Goal: Information Seeking & Learning: Learn about a topic

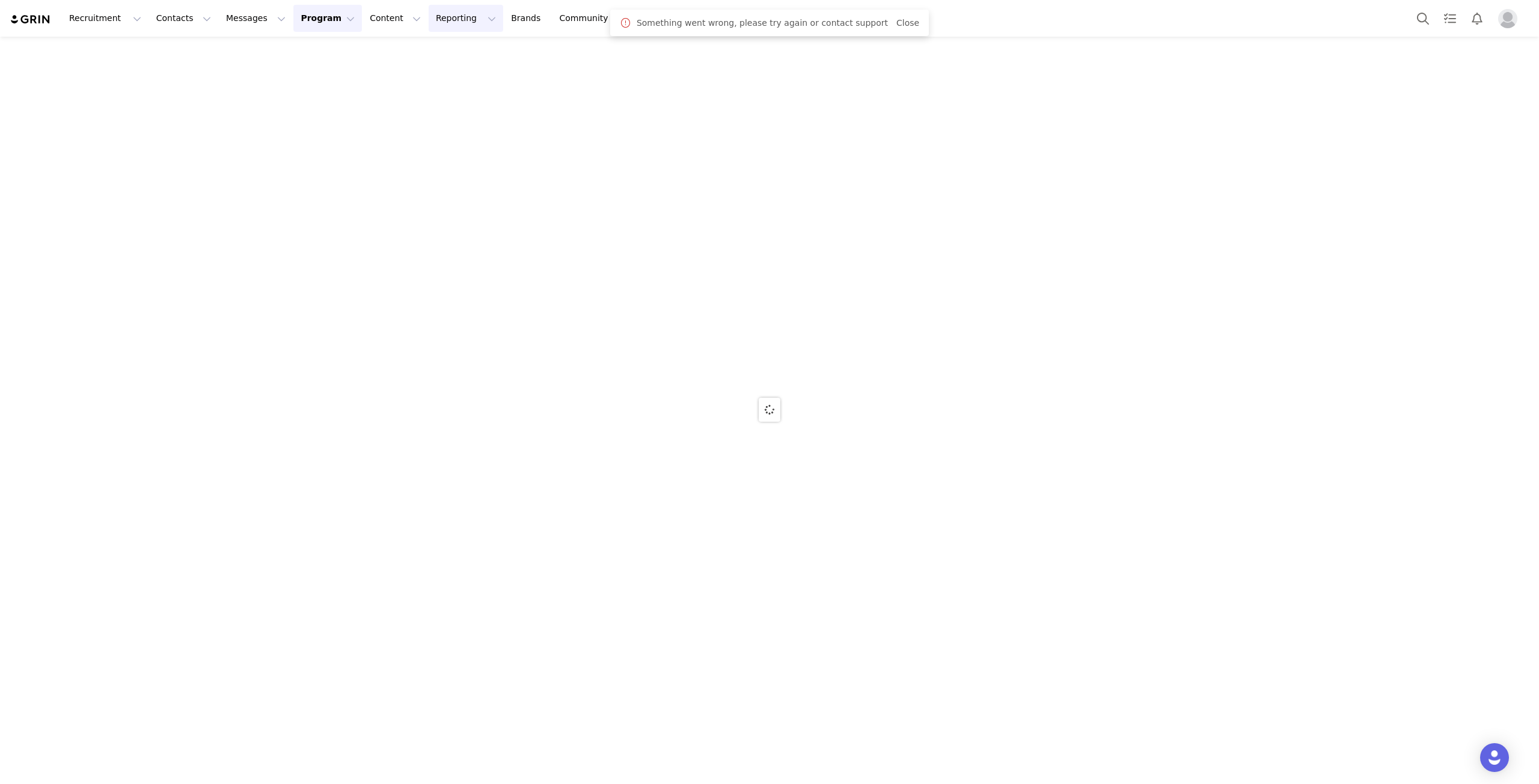
click at [428, 23] on button "Reporting Reporting" at bounding box center [465, 18] width 74 height 27
click at [44, 20] on img at bounding box center [31, 19] width 42 height 11
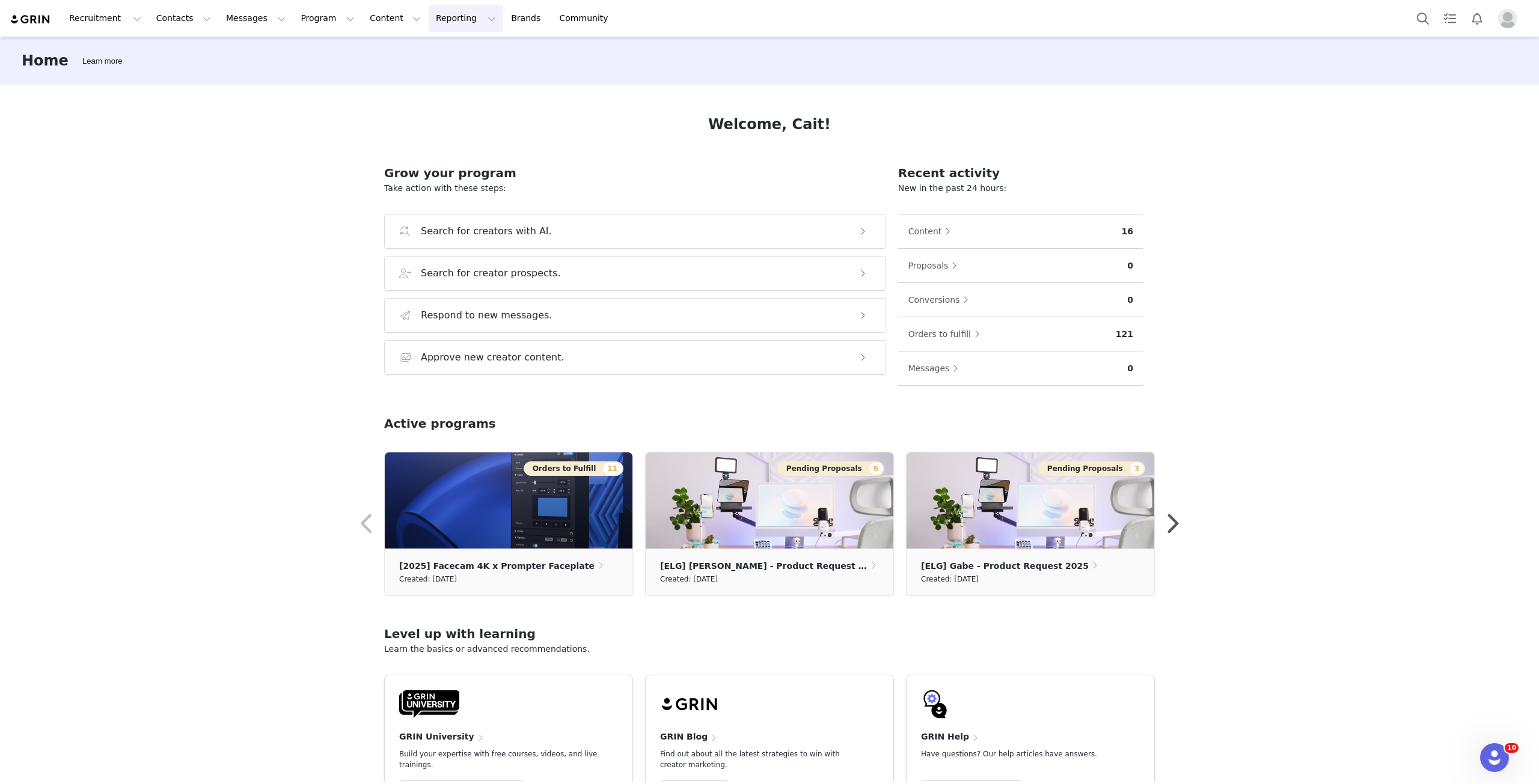
click at [428, 22] on button "Reporting Reporting" at bounding box center [465, 18] width 74 height 27
click at [440, 76] on p "Report Builder" at bounding box center [424, 75] width 60 height 12
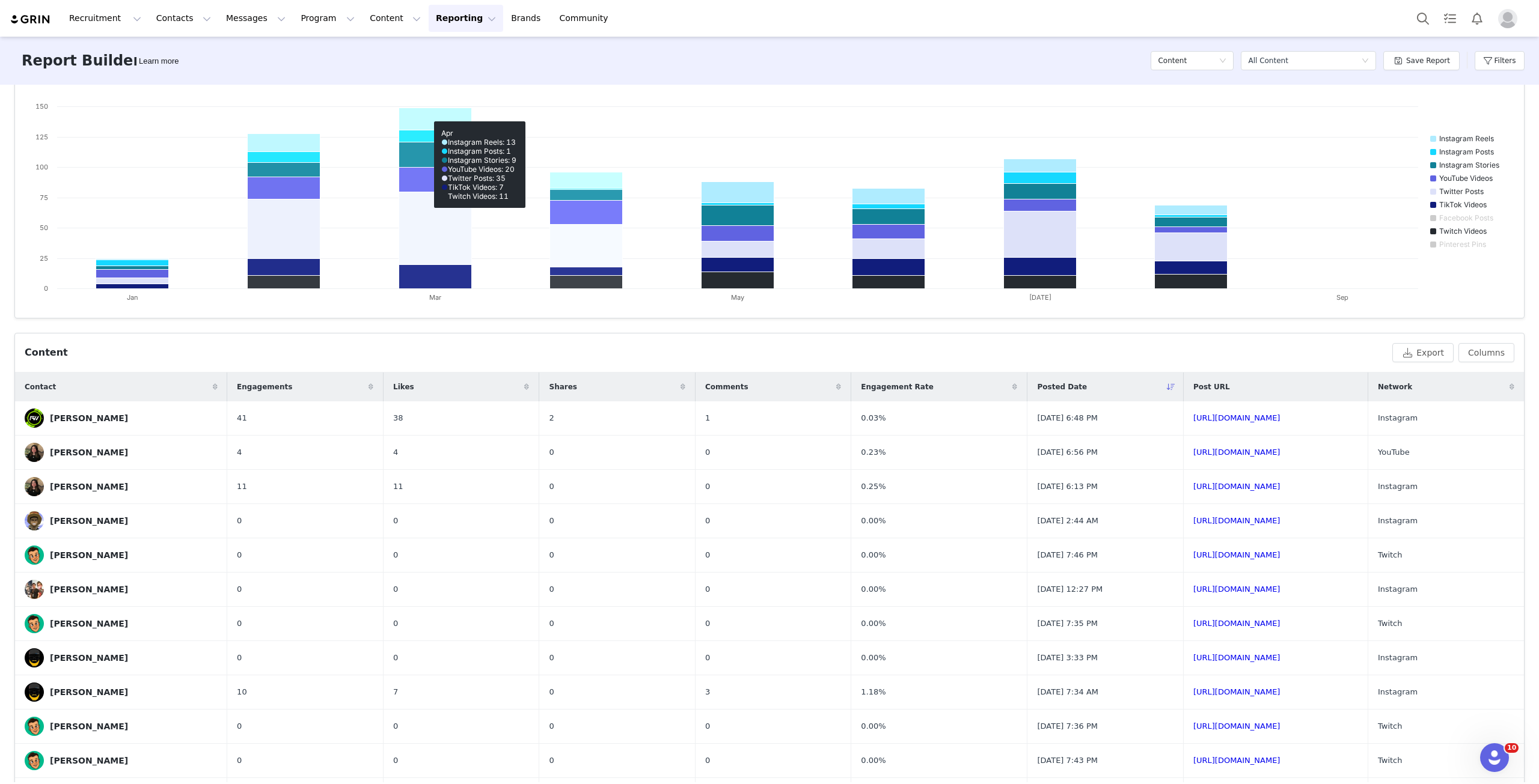
scroll to position [240, 0]
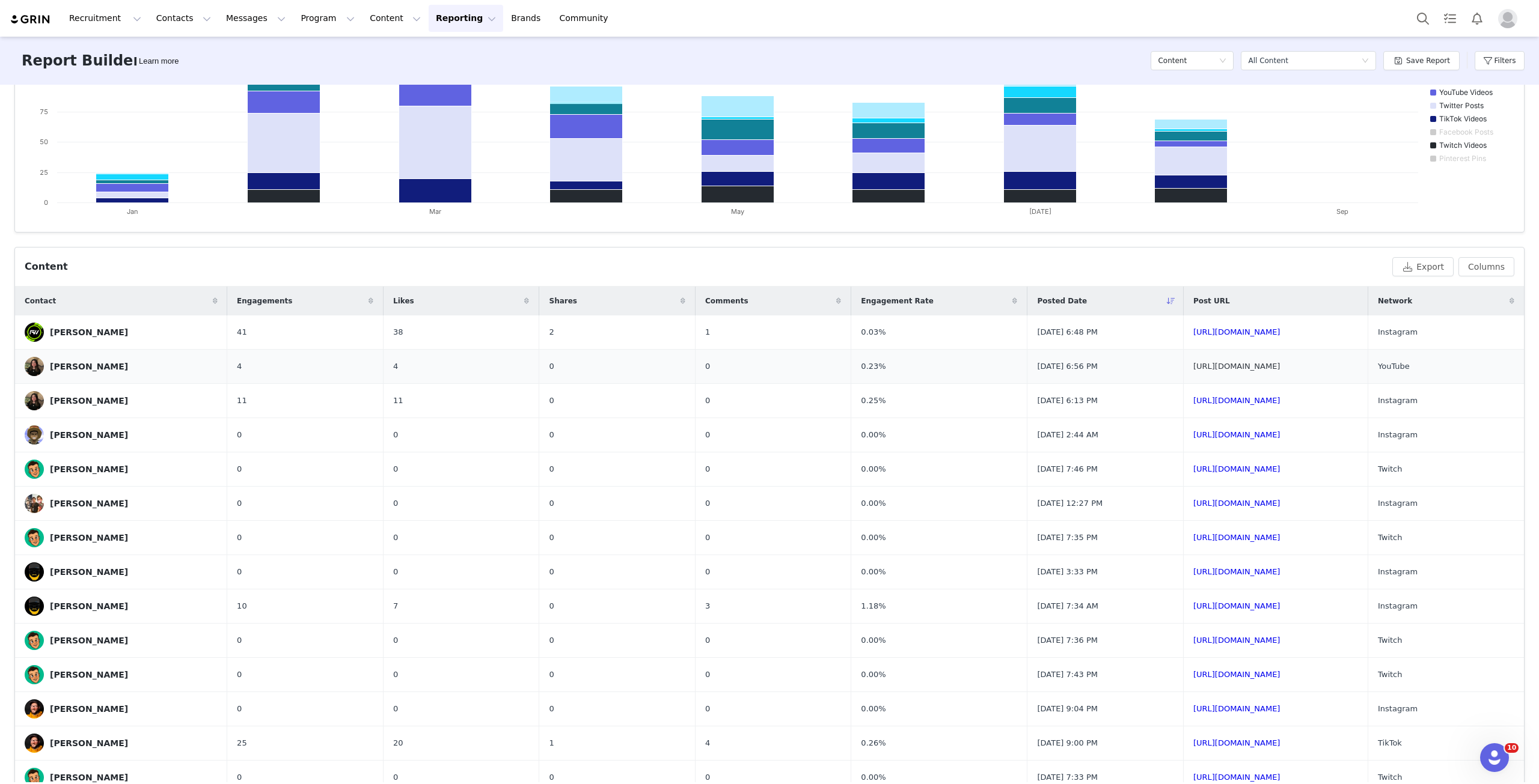
click at [1194, 364] on link "[URL][DOMAIN_NAME]" at bounding box center [1237, 366] width 87 height 9
click at [1194, 401] on link "[URL][DOMAIN_NAME]" at bounding box center [1237, 400] width 87 height 9
click at [1183, 441] on td "[URL][DOMAIN_NAME]" at bounding box center [1275, 435] width 185 height 34
click at [1194, 436] on link "[URL][DOMAIN_NAME]" at bounding box center [1237, 435] width 87 height 9
click at [67, 434] on div "[PERSON_NAME]" at bounding box center [89, 435] width 78 height 10
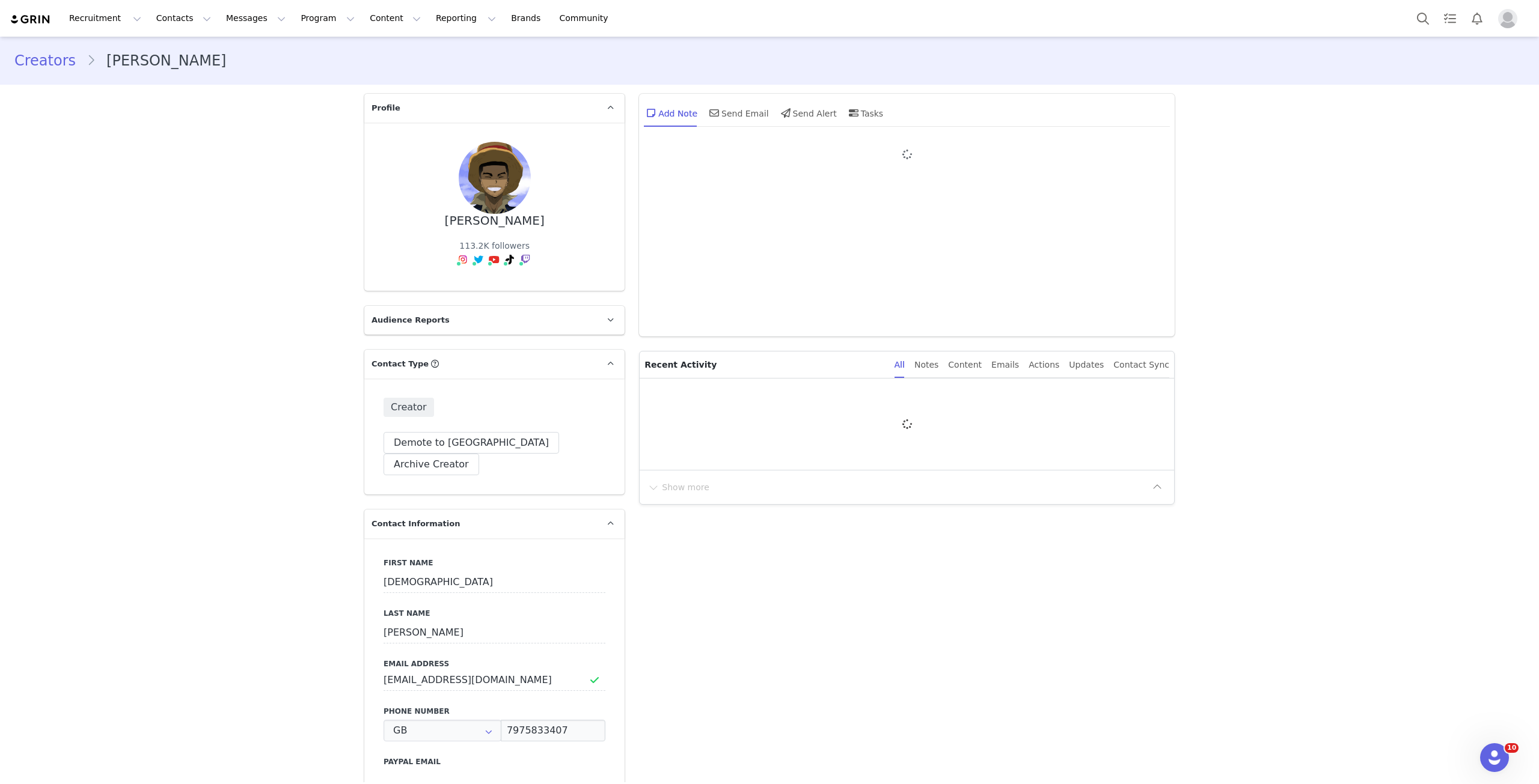
type input "+44 ([GEOGRAPHIC_DATA])"
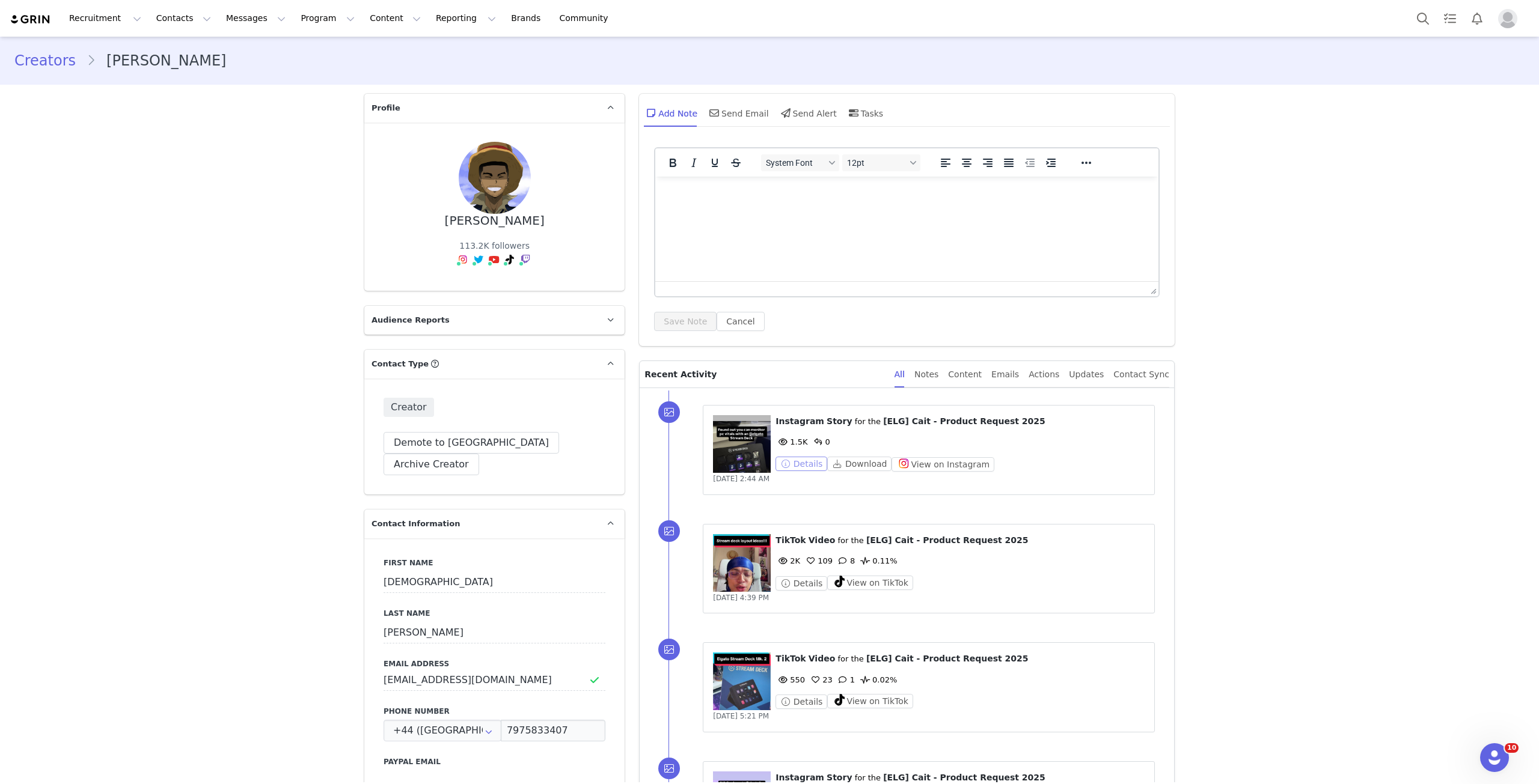
click at [807, 464] on button "Details" at bounding box center [801, 463] width 51 height 15
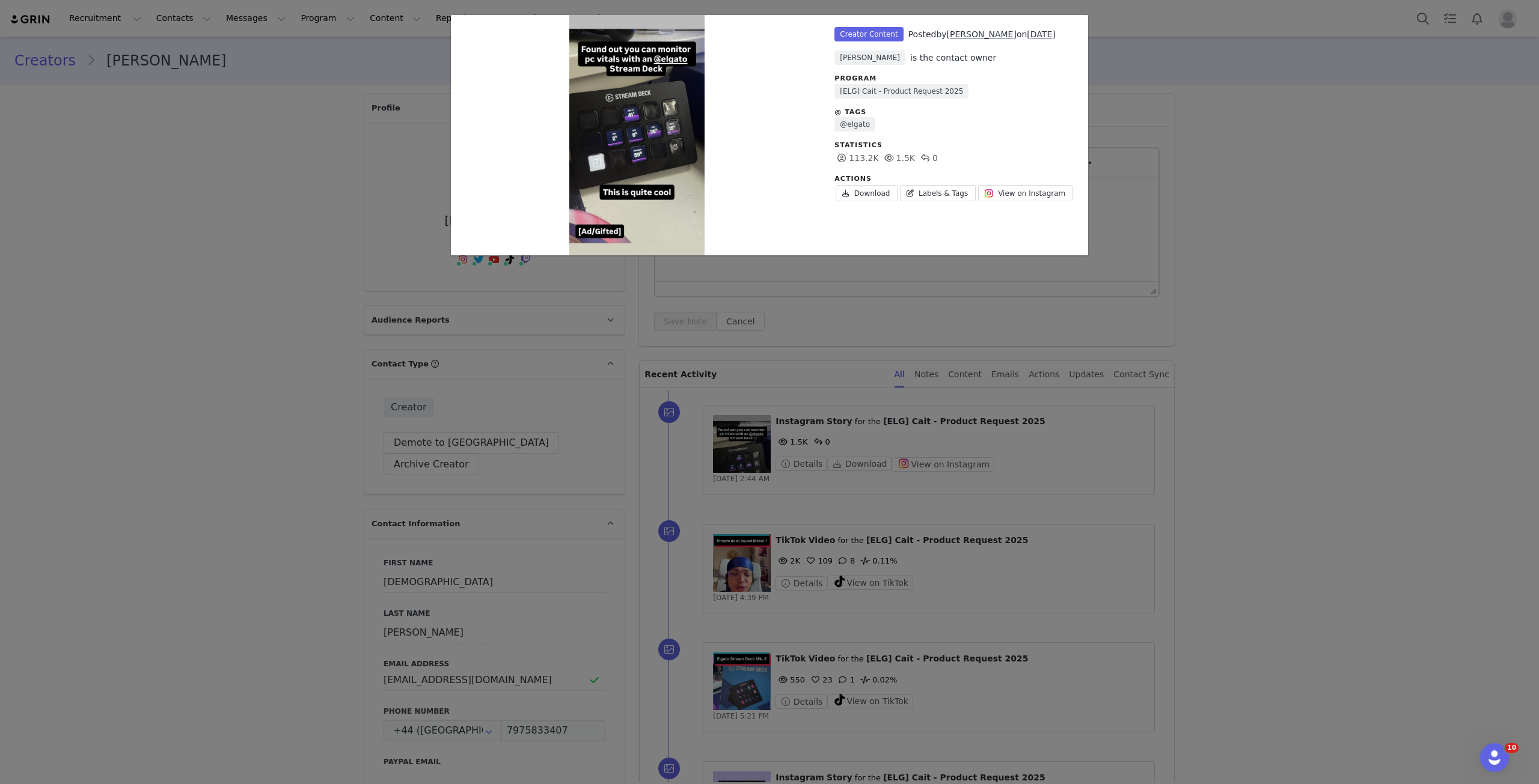
click at [1279, 411] on div "Unlabeled Creator Content Posted by [PERSON_NAME] on [DATE] [PERSON_NAME] is th…" at bounding box center [769, 392] width 1539 height 784
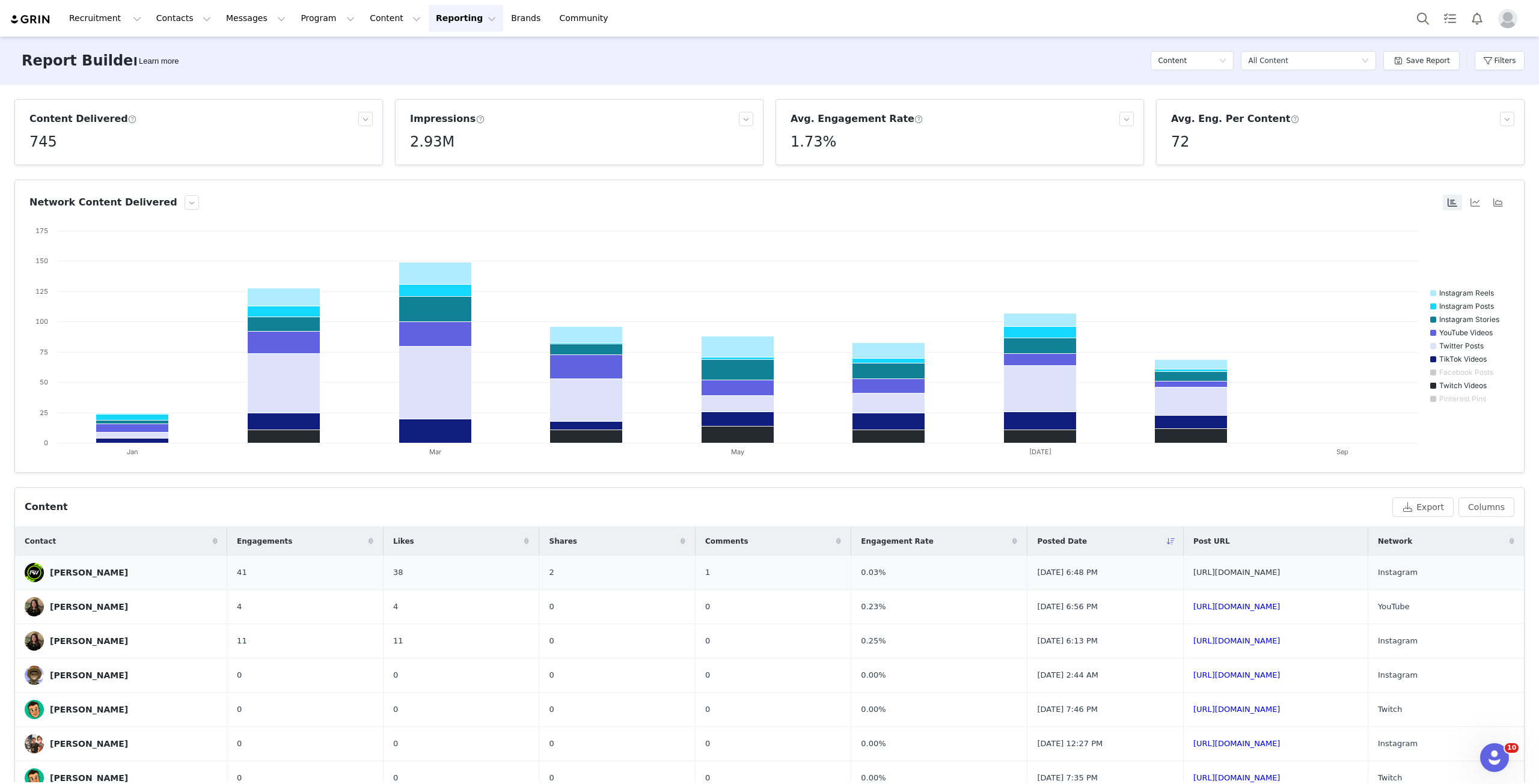
click at [1194, 572] on link "[URL][DOMAIN_NAME]" at bounding box center [1237, 572] width 87 height 9
